Goal: Navigation & Orientation: Find specific page/section

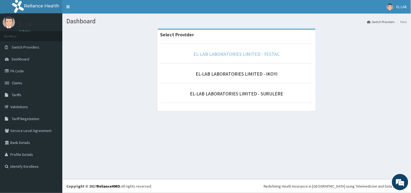
click at [259, 56] on link "EL-LAB LABORATORIES LIMITED - FESTAC" at bounding box center [237, 54] width 86 height 6
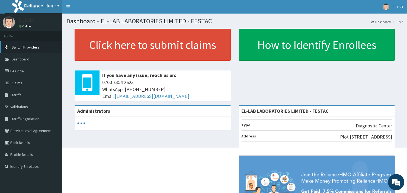
click at [49, 48] on link "Switch Providers" at bounding box center [31, 47] width 62 height 12
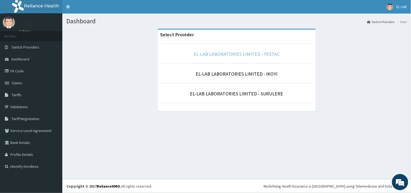
click at [261, 53] on link "EL-LAB LABORATORIES LIMITED - FESTAC" at bounding box center [237, 54] width 86 height 6
